Goal: Task Accomplishment & Management: Manage account settings

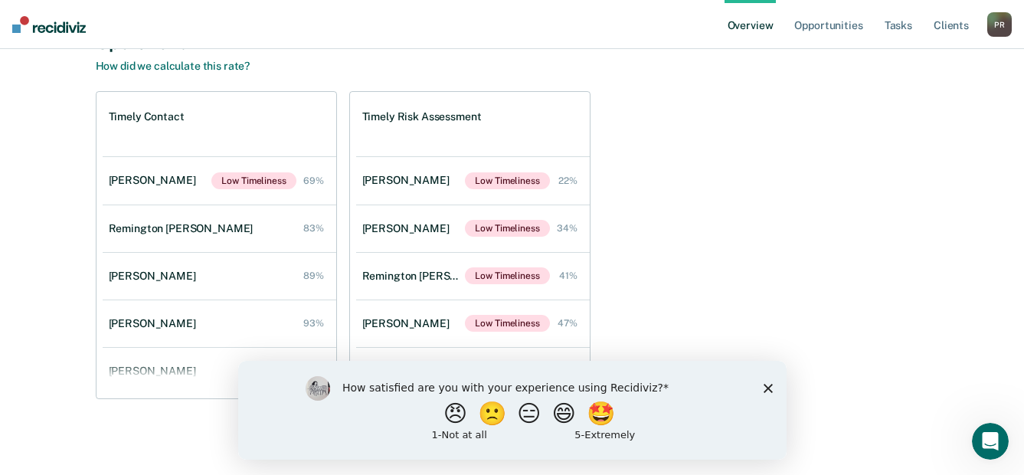
scroll to position [549, 0]
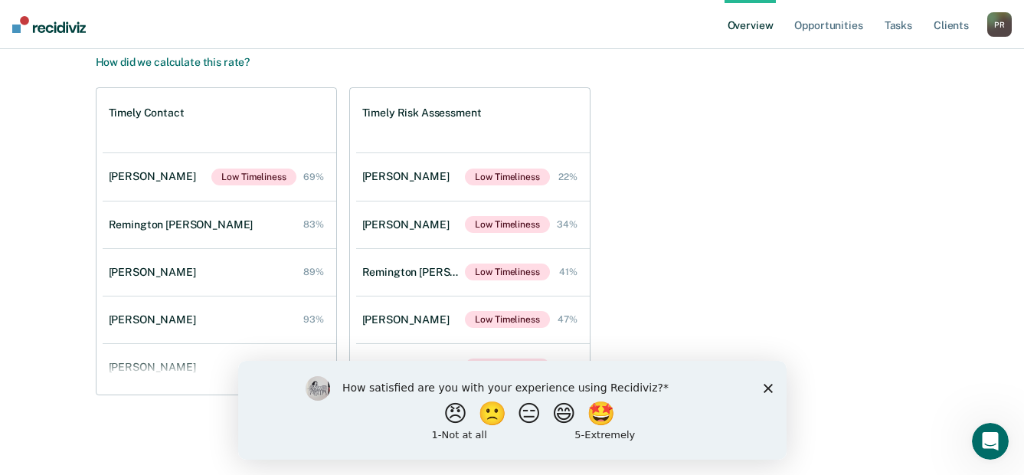
click at [765, 384] on polygon "Close survey" at bounding box center [767, 387] width 9 height 9
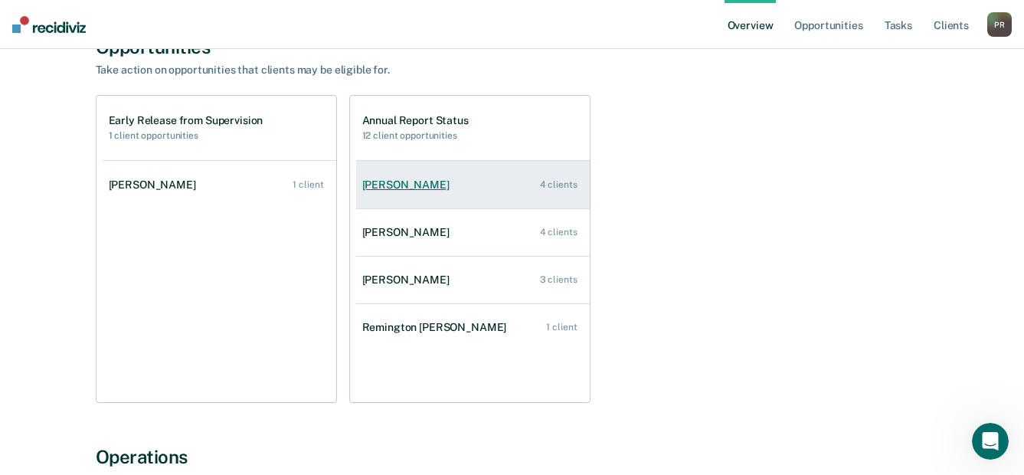
scroll to position [153, 0]
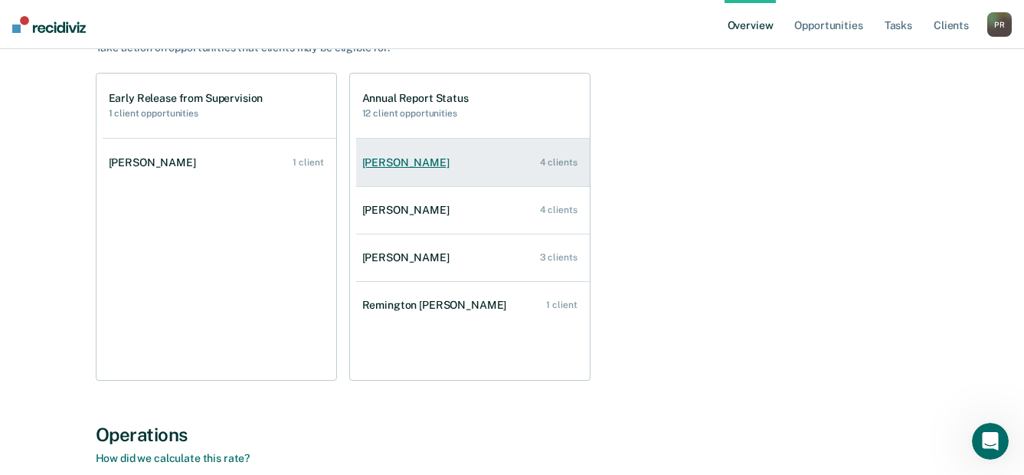
click at [433, 154] on link "[PERSON_NAME] 4 clients" at bounding box center [473, 163] width 234 height 44
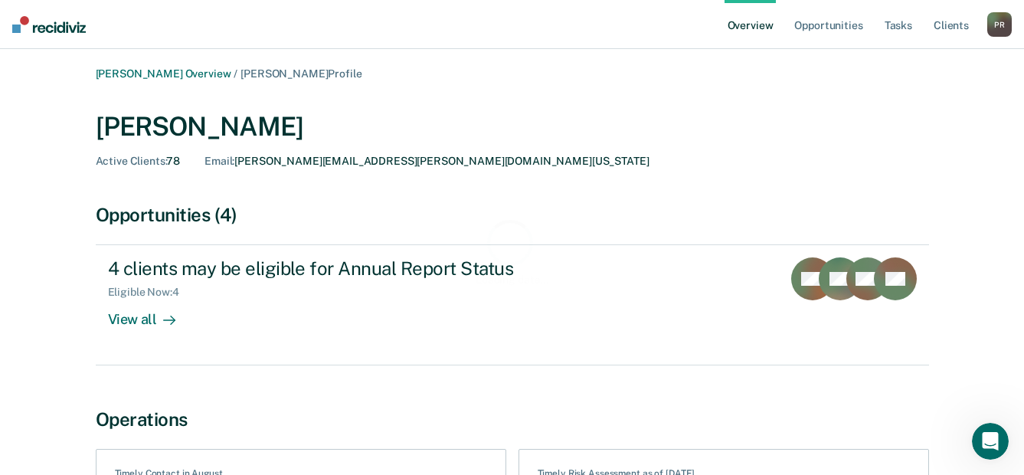
scroll to position [153, 0]
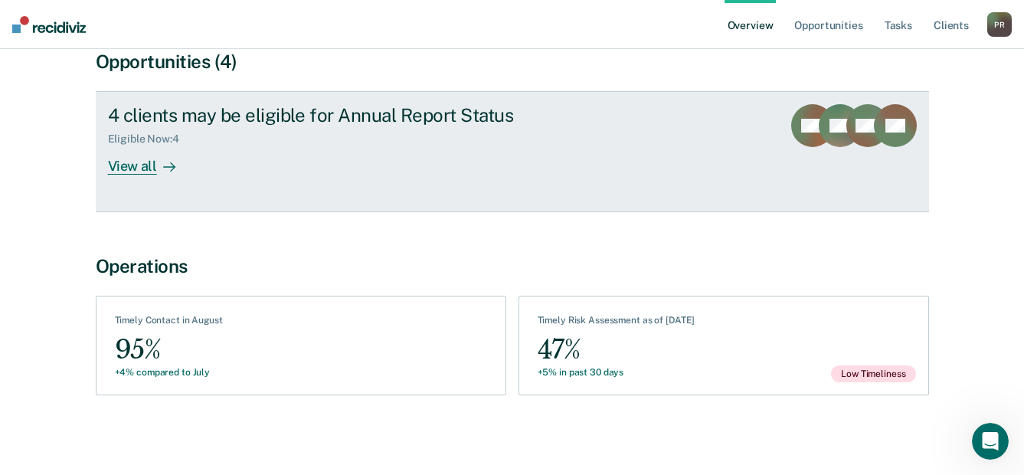
click at [139, 161] on div "View all" at bounding box center [151, 160] width 86 height 30
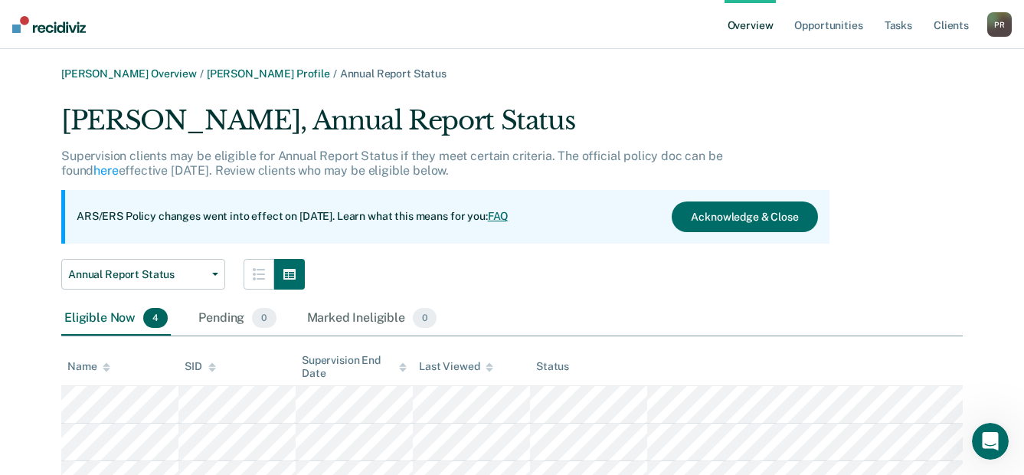
click at [509, 216] on link "FAQ" at bounding box center [498, 216] width 21 height 12
click at [736, 224] on button "Acknowledge & Close" at bounding box center [743, 216] width 145 height 31
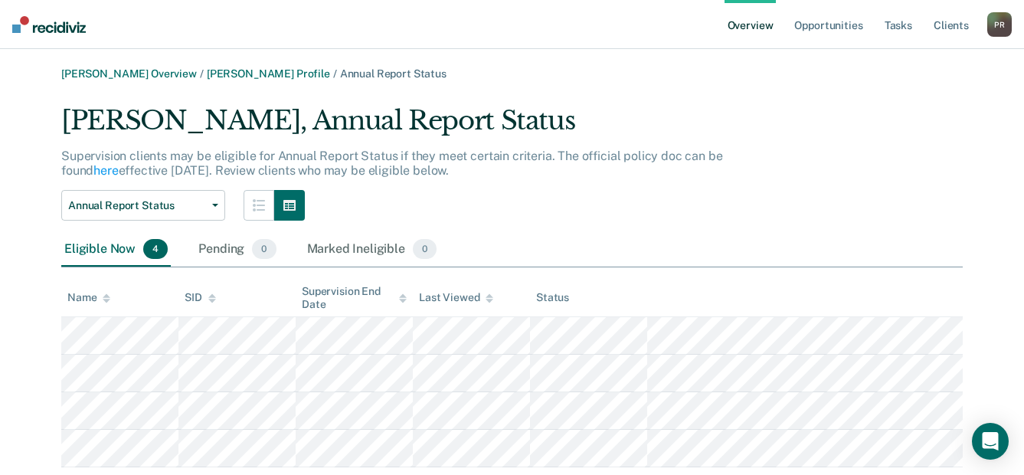
scroll to position [41, 0]
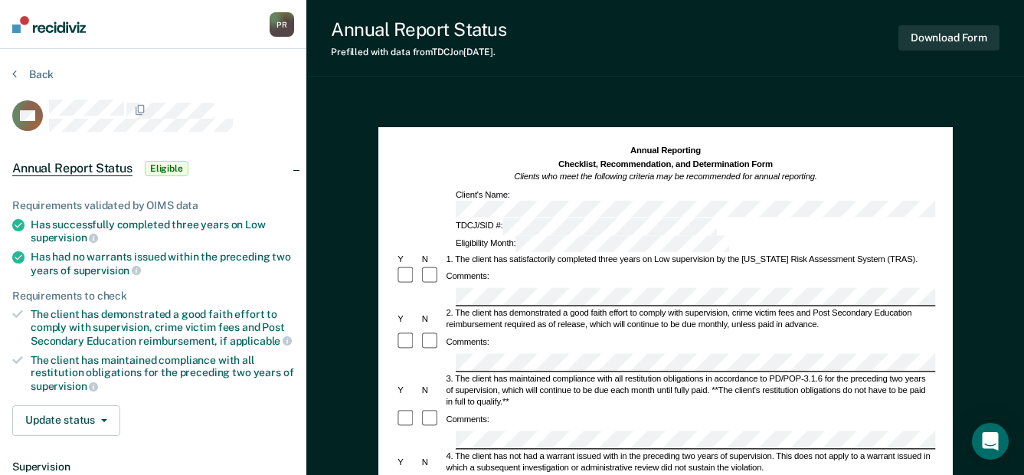
click at [488, 176] on div "Annual Reporting Checklist, Recommendation, and Determination Form Clients who …" at bounding box center [665, 164] width 540 height 39
drag, startPoint x: 440, startPoint y: 74, endPoint x: 449, endPoint y: 73, distance: 9.2
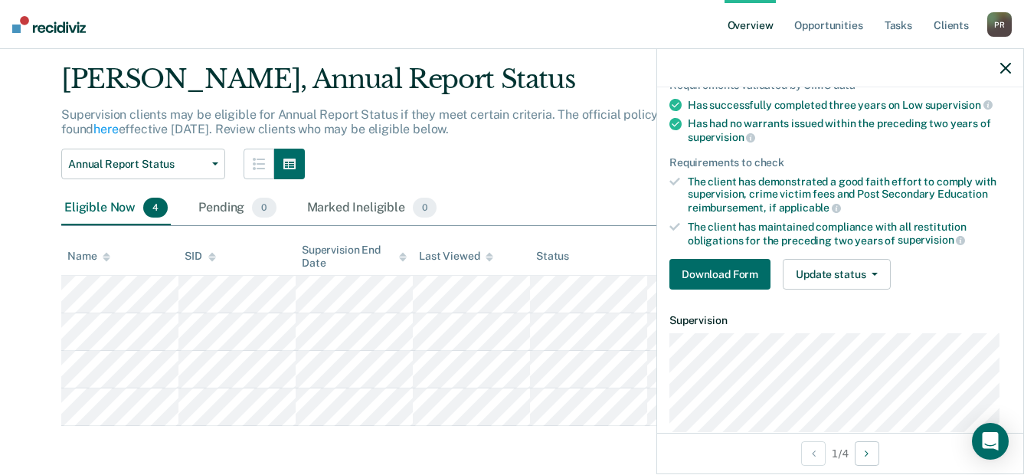
scroll to position [153, 0]
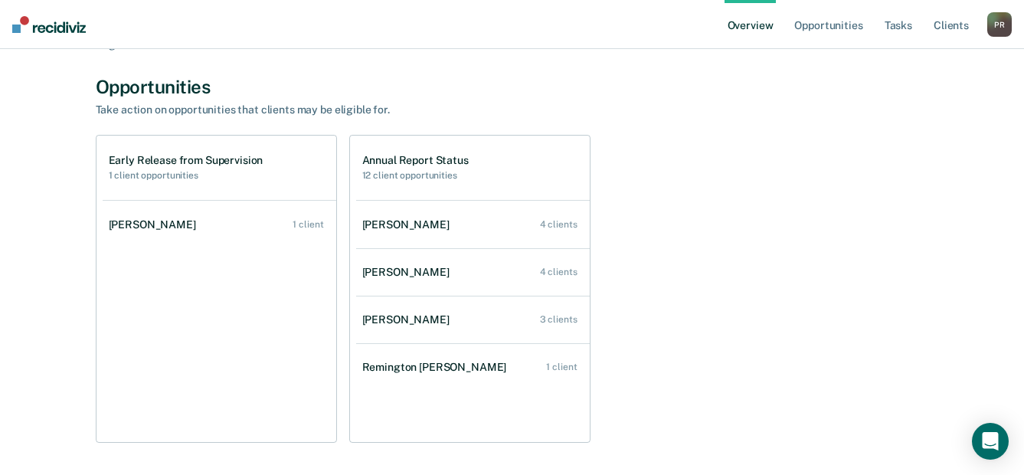
scroll to position [77, 0]
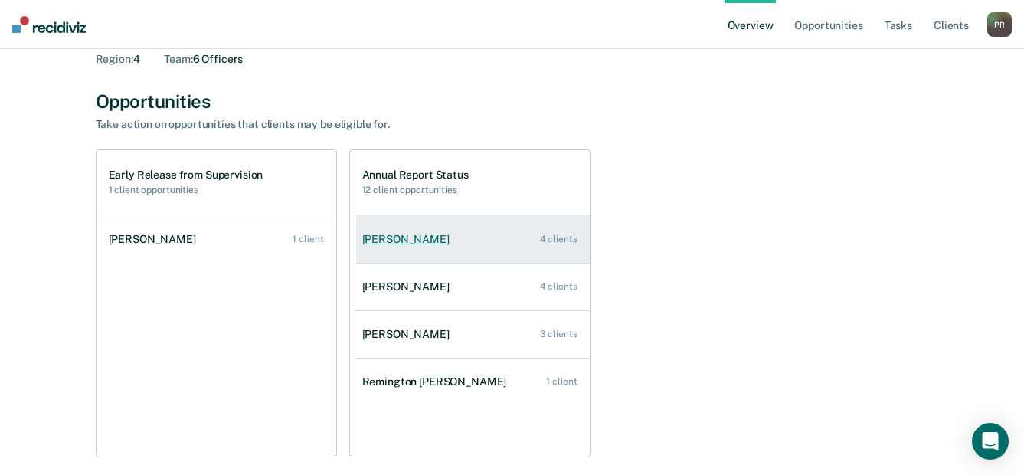
click at [390, 241] on div "[PERSON_NAME]" at bounding box center [408, 239] width 93 height 13
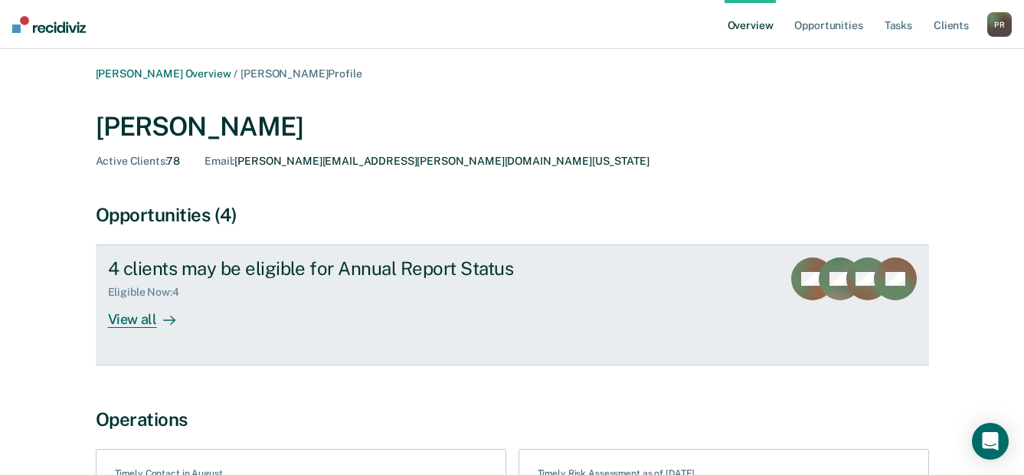
click at [157, 322] on div at bounding box center [166, 320] width 18 height 18
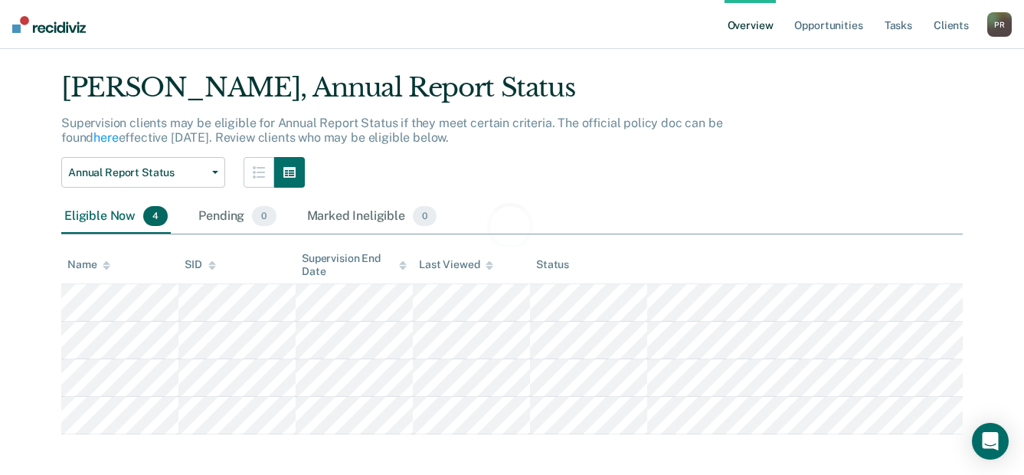
scroll to position [41, 0]
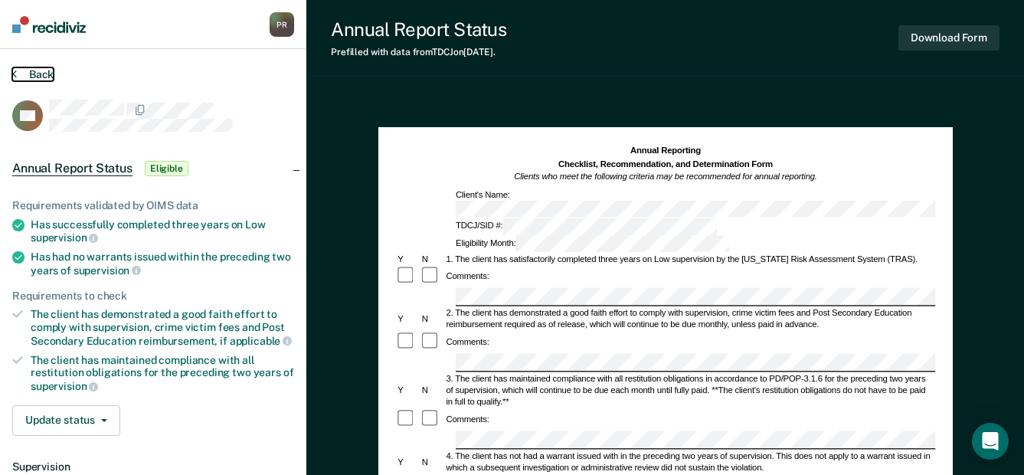
click at [33, 80] on button "Back" at bounding box center [32, 74] width 41 height 14
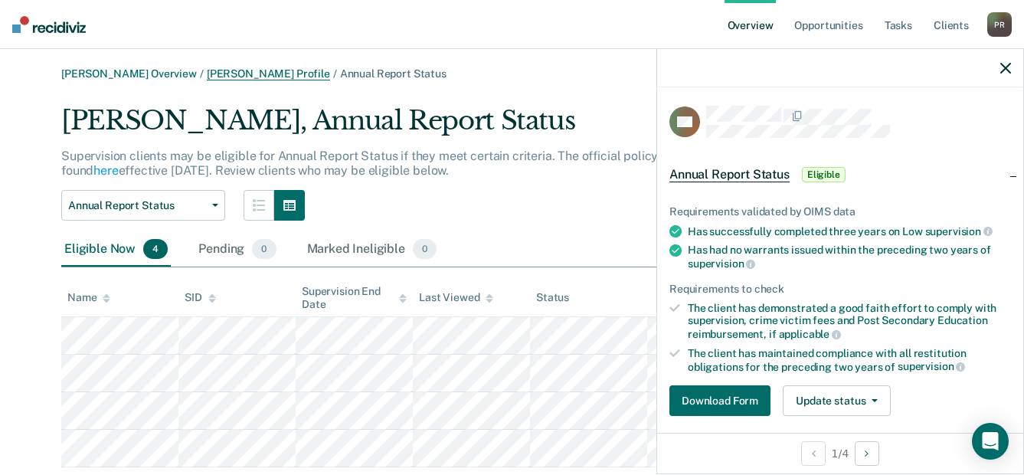
click at [250, 72] on link "Anna Harris Profile" at bounding box center [268, 73] width 123 height 13
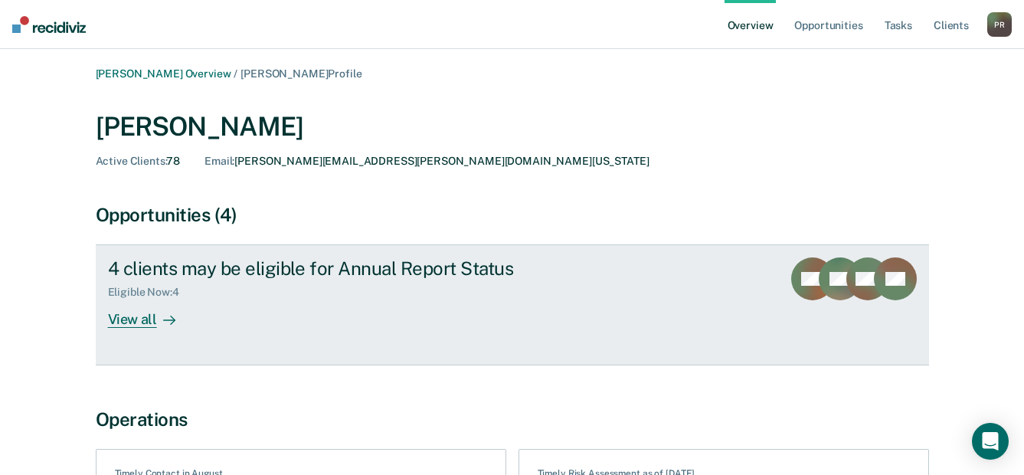
click at [150, 307] on div "View all" at bounding box center [151, 314] width 86 height 30
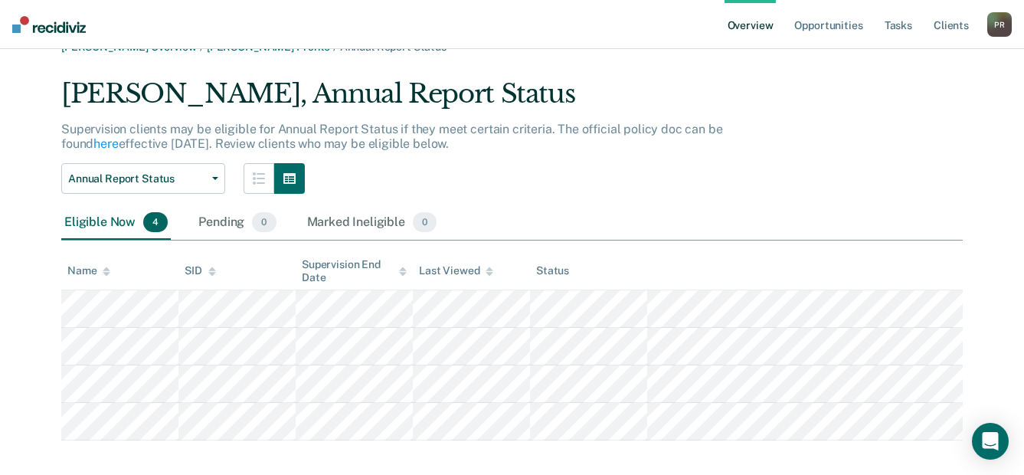
scroll to position [41, 0]
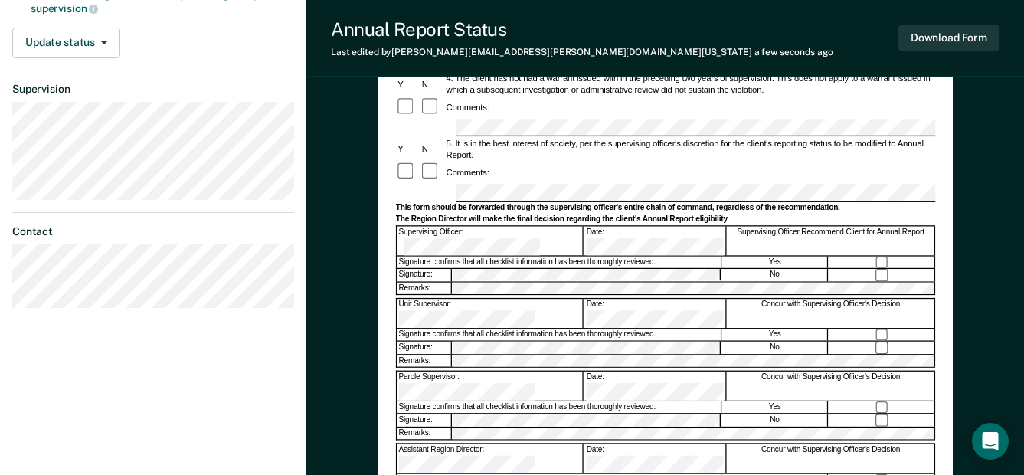
scroll to position [61, 0]
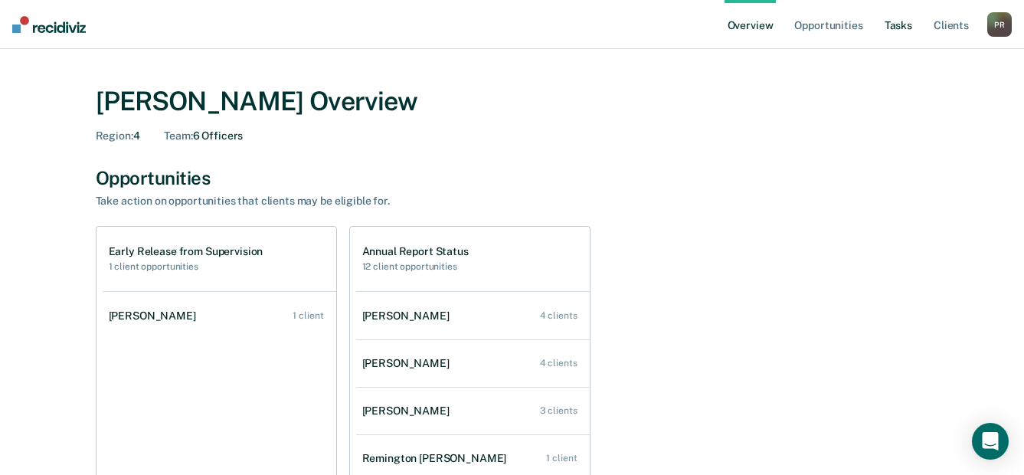
click at [903, 34] on link "Tasks" at bounding box center [898, 24] width 34 height 49
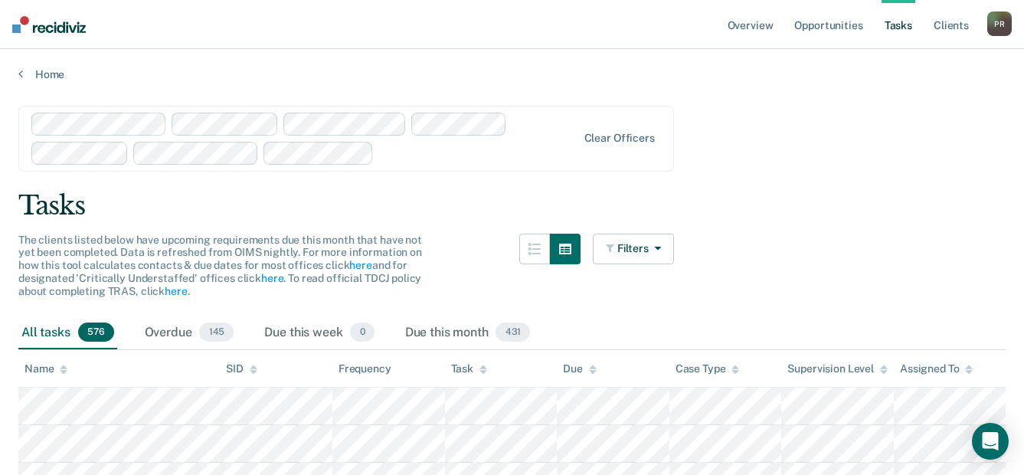
click at [926, 371] on div "Assigned To" at bounding box center [936, 368] width 73 height 13
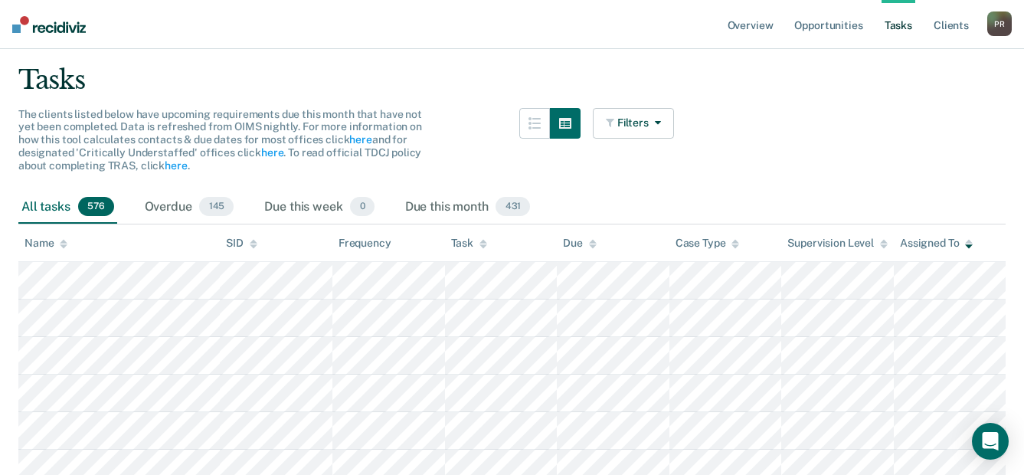
scroll to position [153, 0]
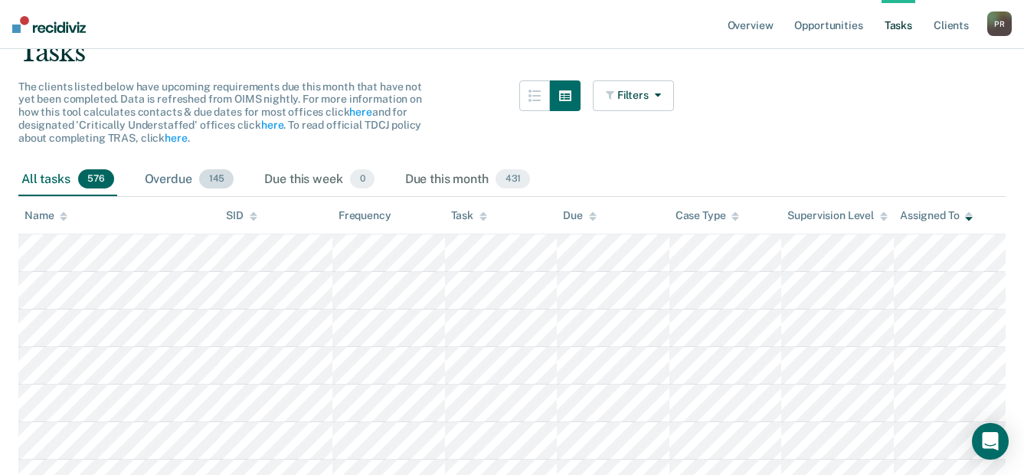
click at [173, 188] on div "Overdue 145" at bounding box center [190, 180] width 96 height 34
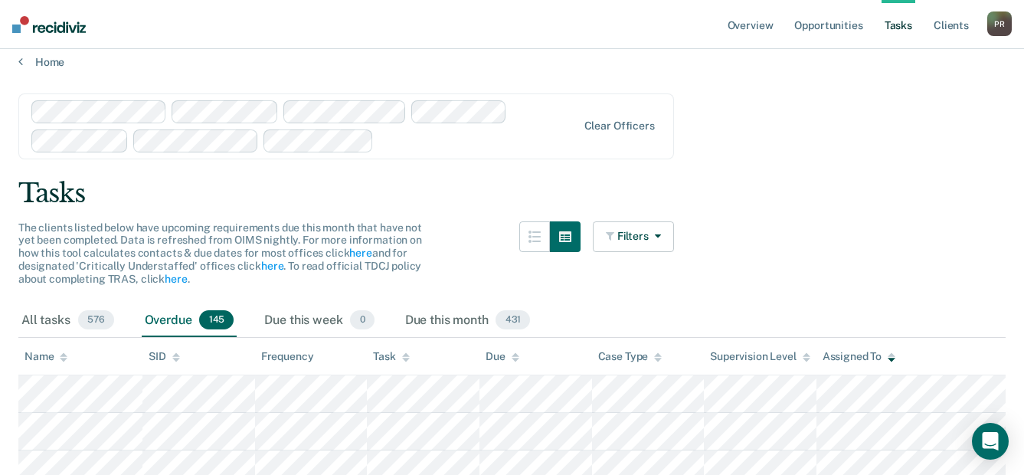
scroll to position [0, 0]
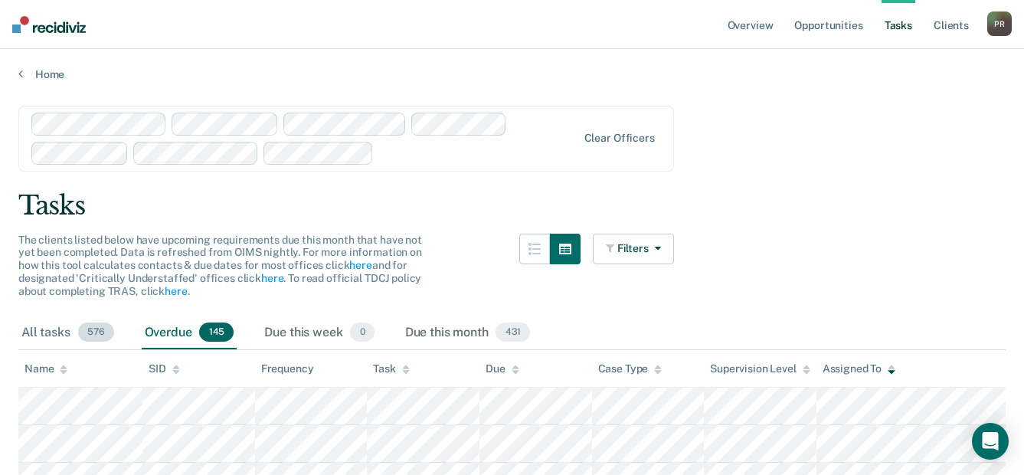
click at [56, 332] on div "All tasks 576" at bounding box center [67, 333] width 99 height 34
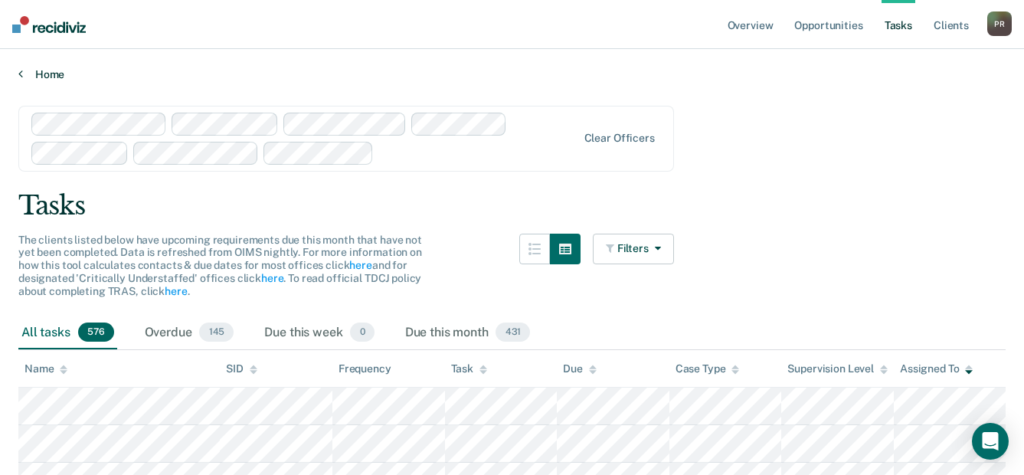
click at [273, 77] on link "Home" at bounding box center [511, 74] width 987 height 14
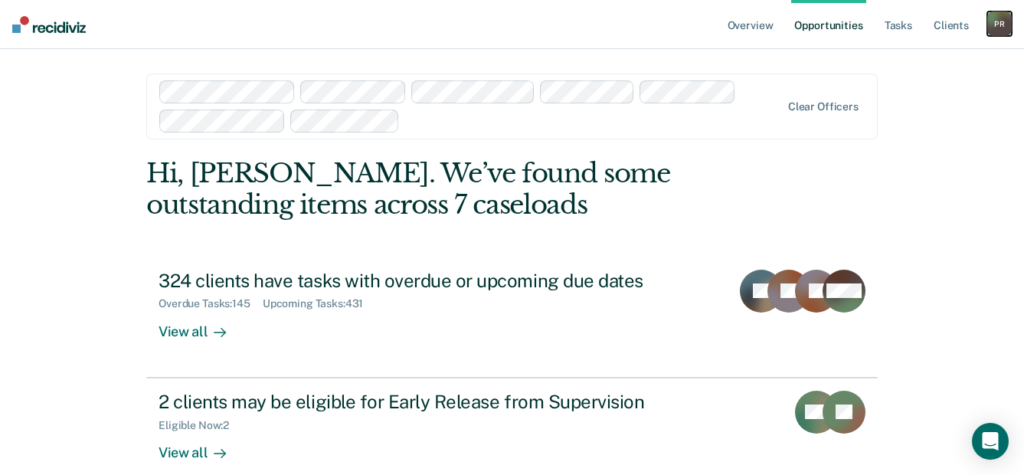
click at [1005, 30] on div "P R" at bounding box center [999, 23] width 25 height 25
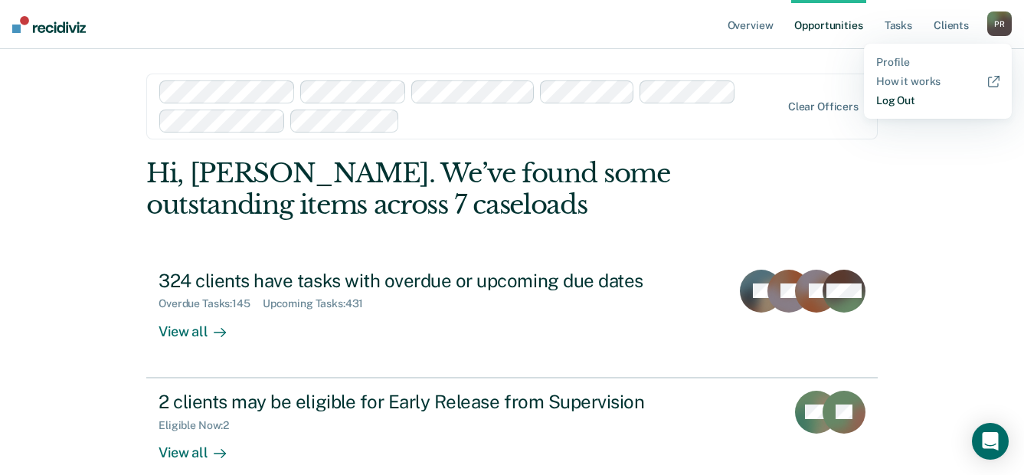
click at [898, 97] on link "Log Out" at bounding box center [937, 100] width 123 height 13
